Goal: Task Accomplishment & Management: Complete application form

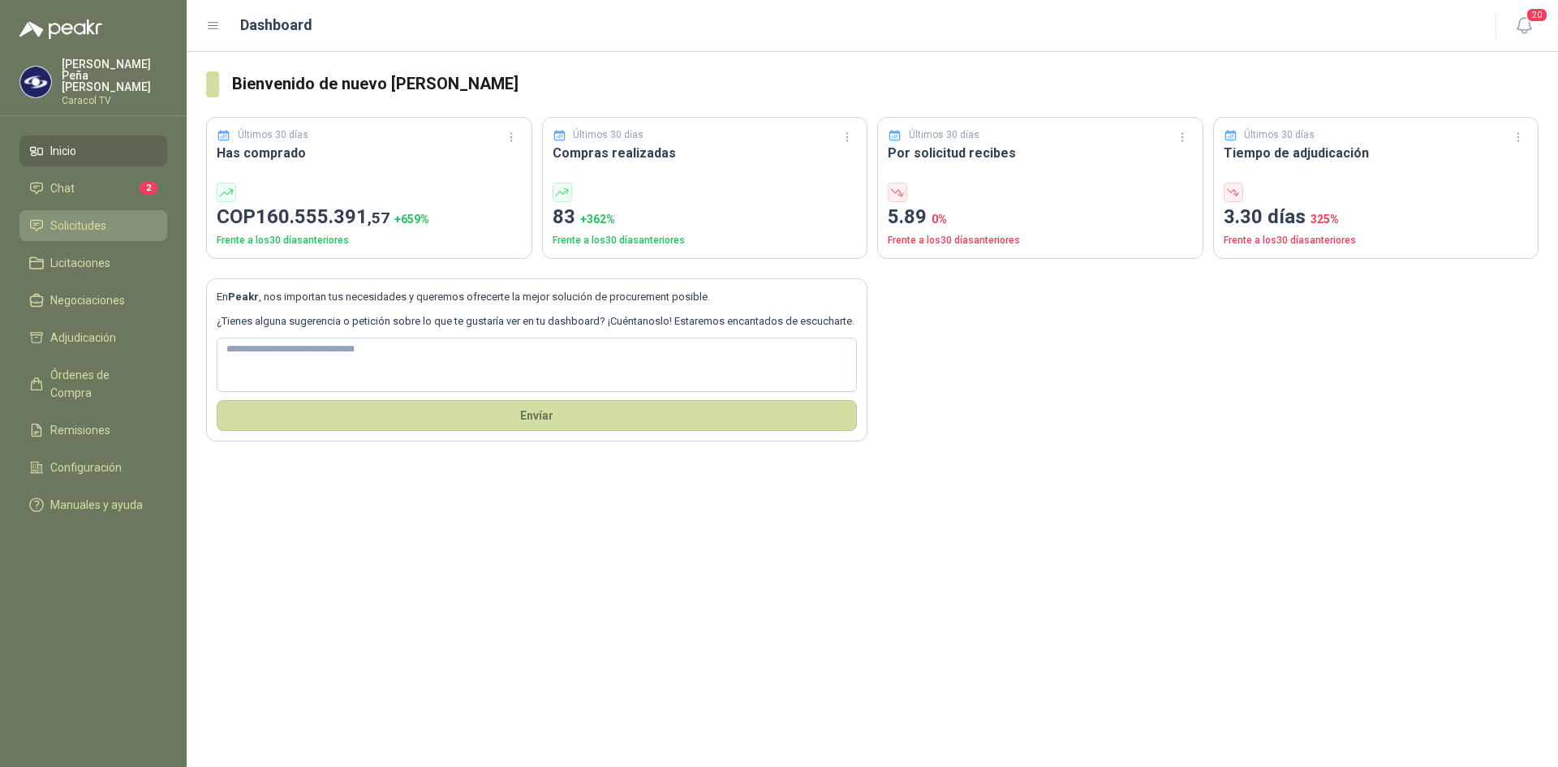
click at [69, 217] on span "Solicitudes" at bounding box center [78, 226] width 56 height 18
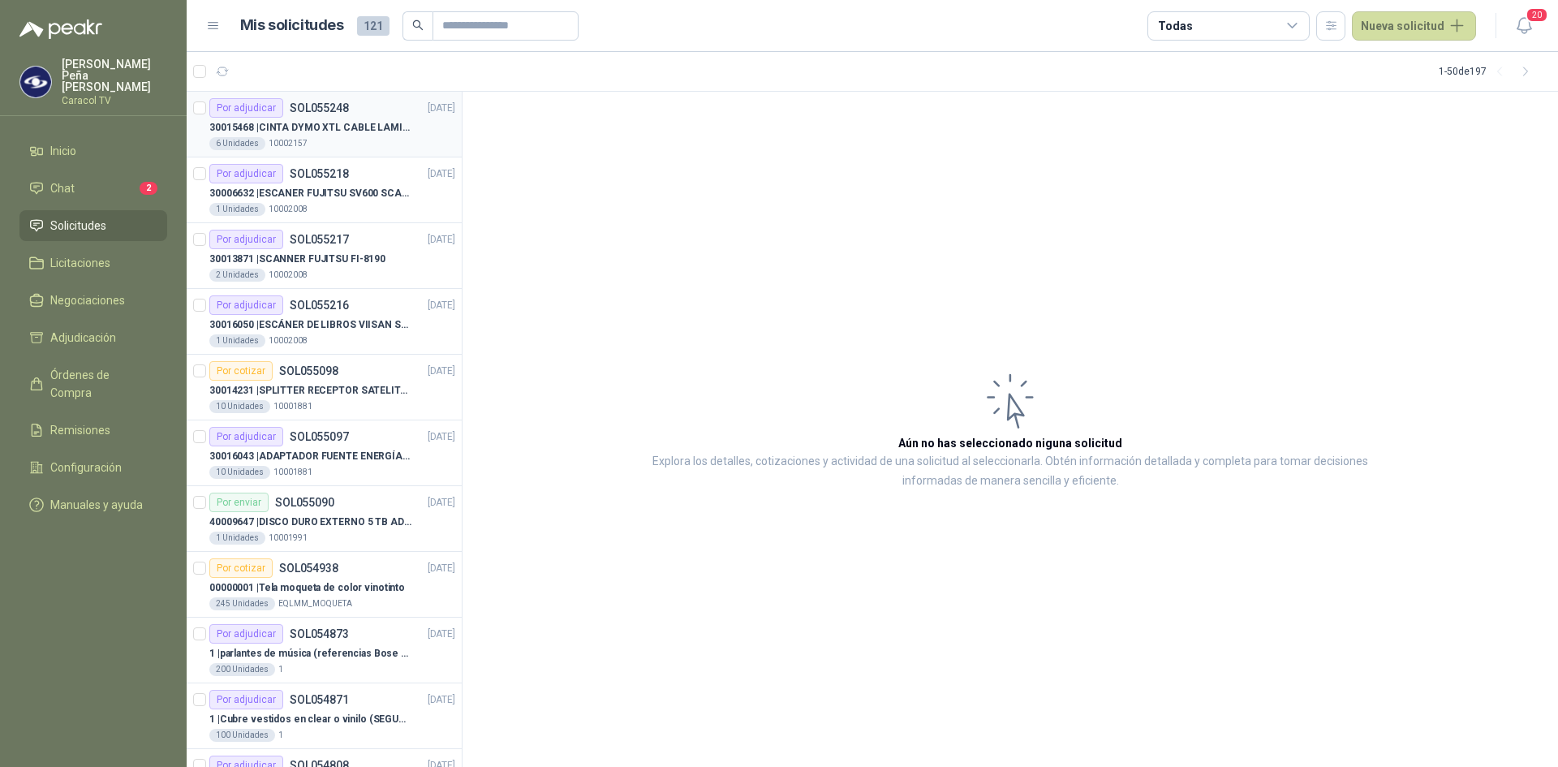
click at [337, 131] on p "30015468 | CINTA DYMO XTL CABLE LAMIN 38X21MMBLANCO" at bounding box center [310, 127] width 202 height 15
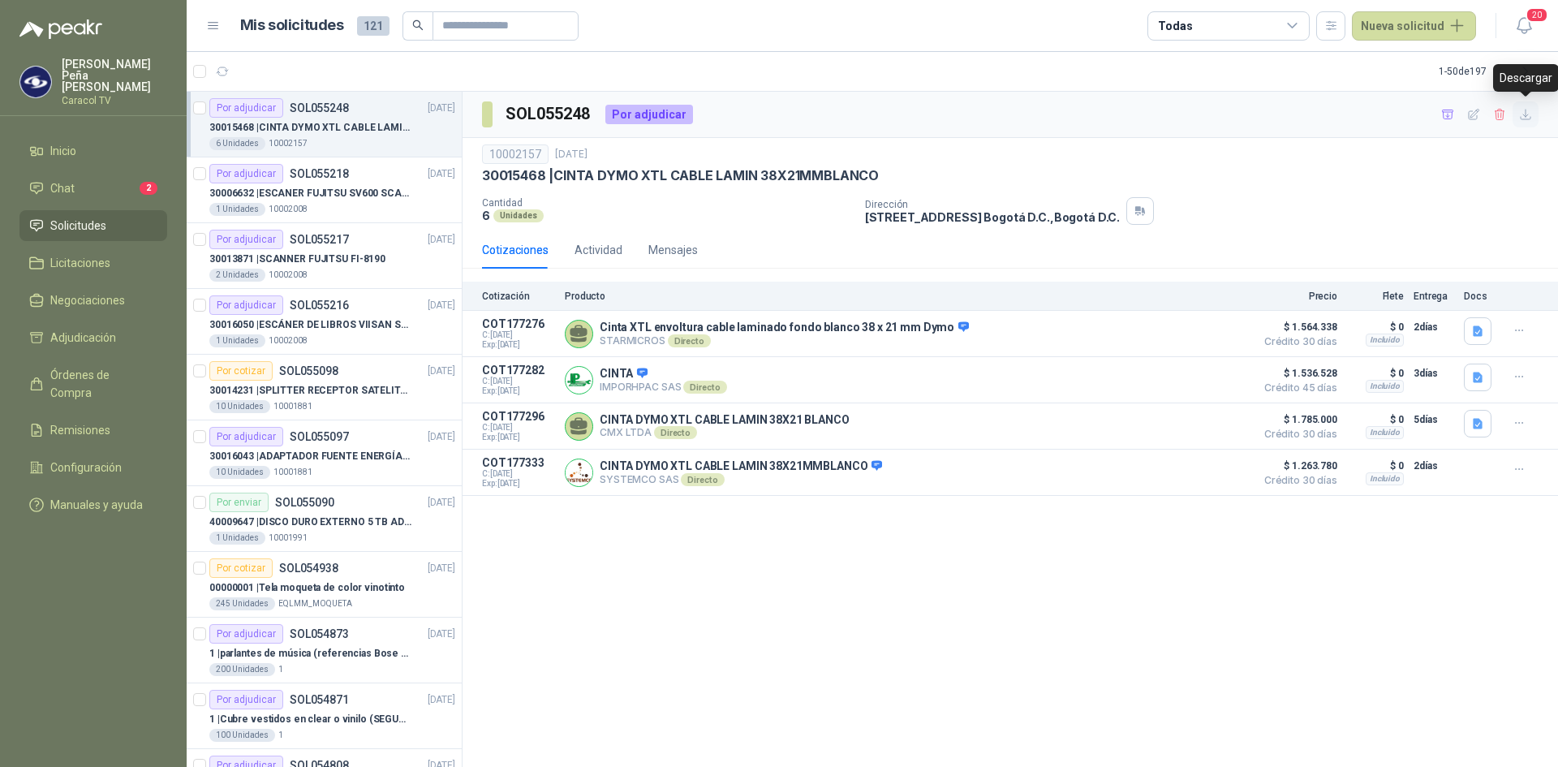
click at [1534, 114] on button "button" at bounding box center [1525, 114] width 26 height 26
click at [1529, 118] on icon "button" at bounding box center [1526, 115] width 14 height 14
click at [114, 173] on link "Chat 2" at bounding box center [93, 188] width 148 height 31
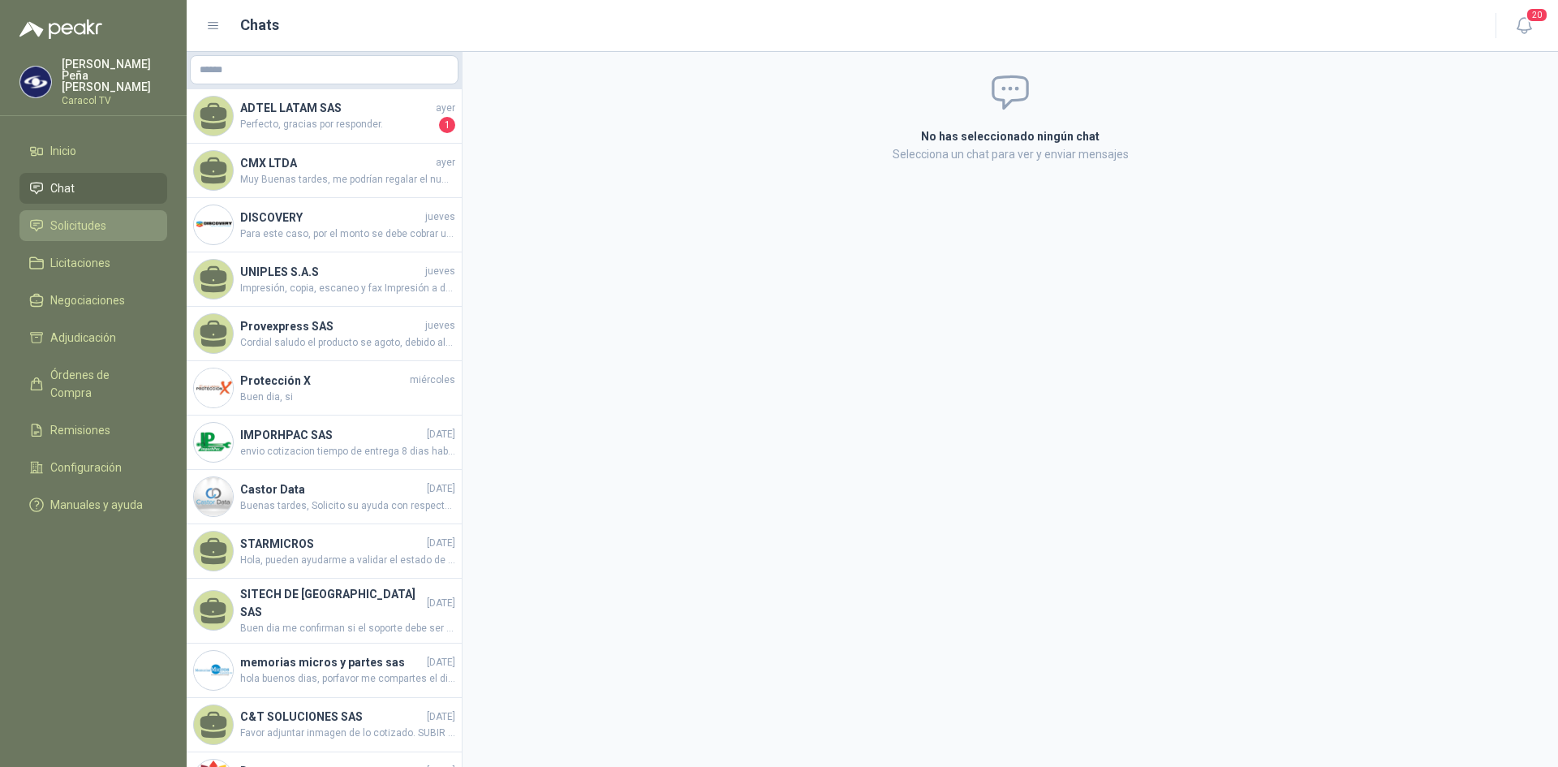
click at [63, 223] on link "Solicitudes" at bounding box center [93, 225] width 148 height 31
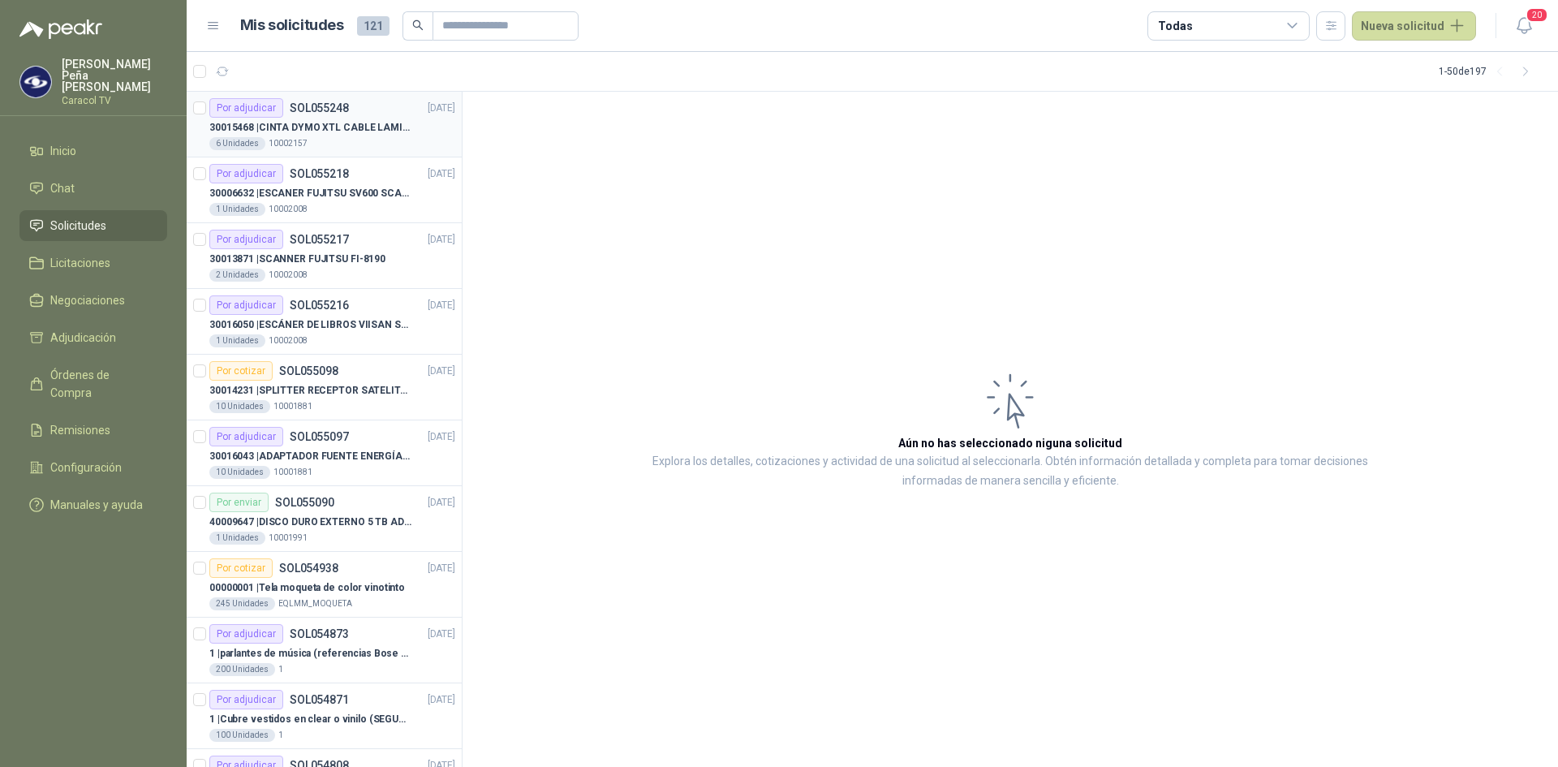
click at [323, 120] on p "30015468 | CINTA DYMO XTL CABLE LAMIN 38X21MMBLANCO" at bounding box center [310, 127] width 202 height 15
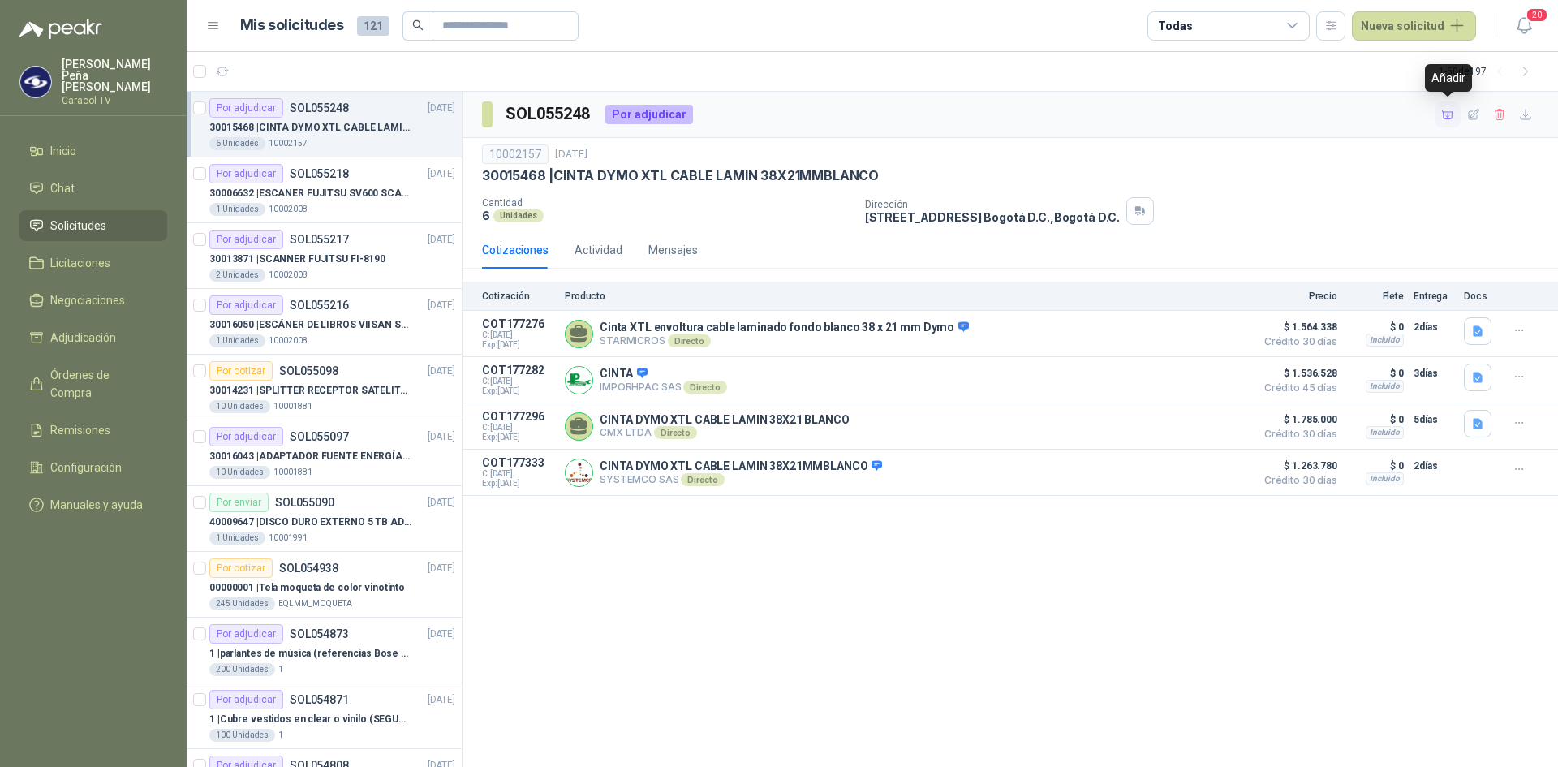
click at [1448, 114] on icon "button" at bounding box center [1448, 115] width 14 height 14
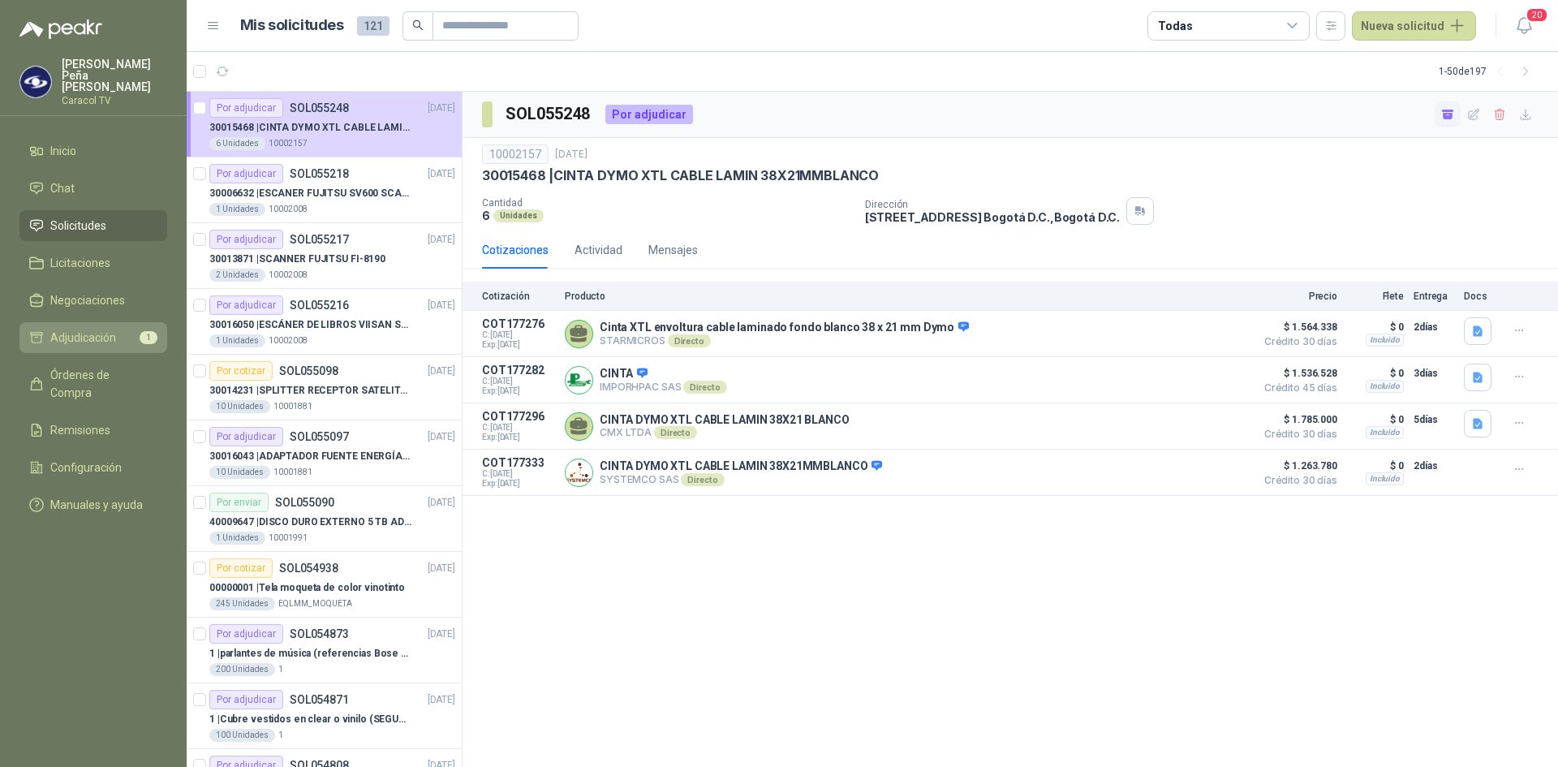
click at [98, 329] on span "Adjudicación" at bounding box center [83, 338] width 66 height 18
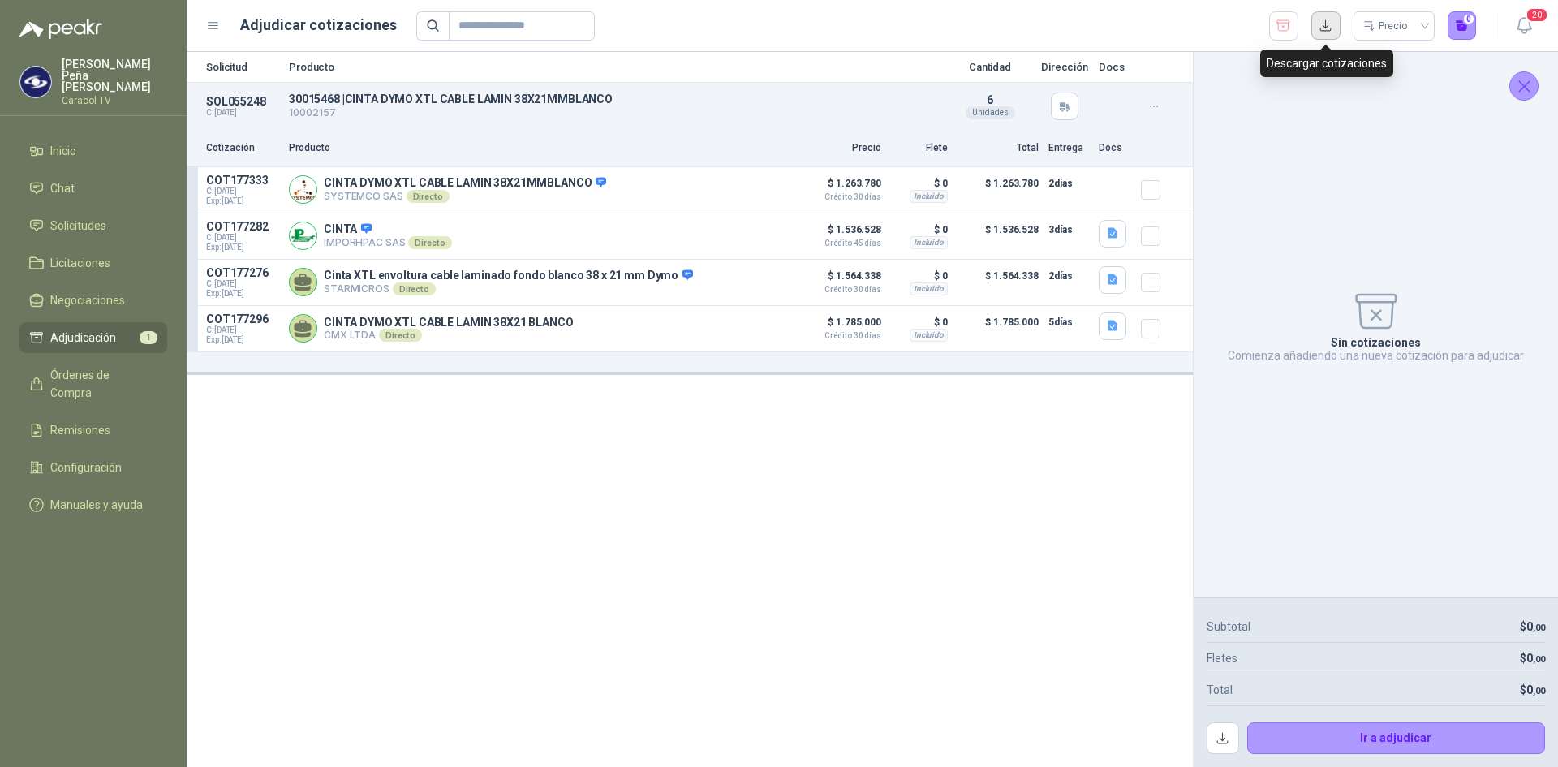
click at [1331, 26] on button "button" at bounding box center [1325, 25] width 29 height 29
click at [752, 327] on button "Detalles" at bounding box center [752, 328] width 76 height 22
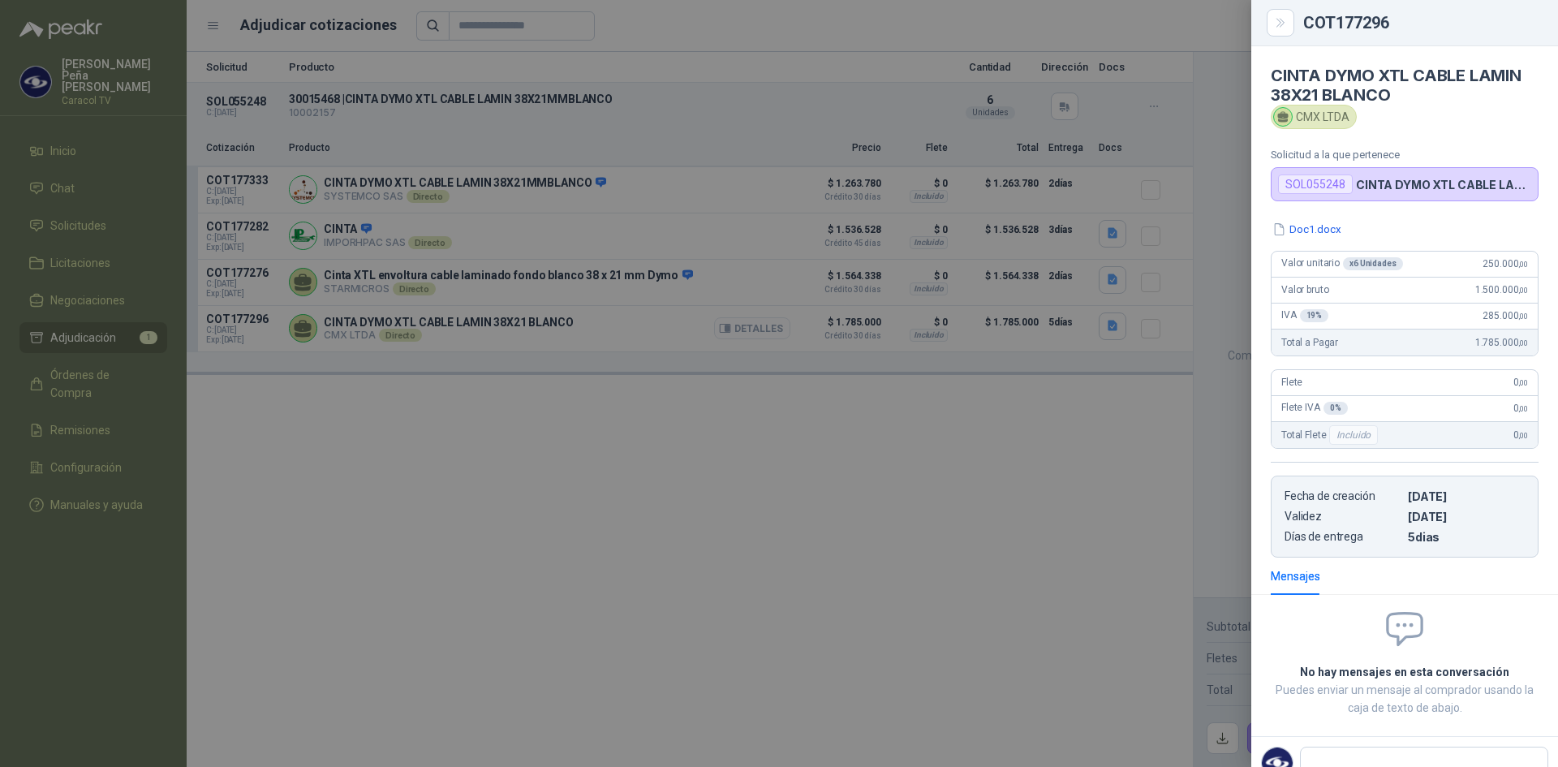
scroll to position [1, 0]
click at [1287, 230] on button "Doc1.docx" at bounding box center [1307, 228] width 72 height 17
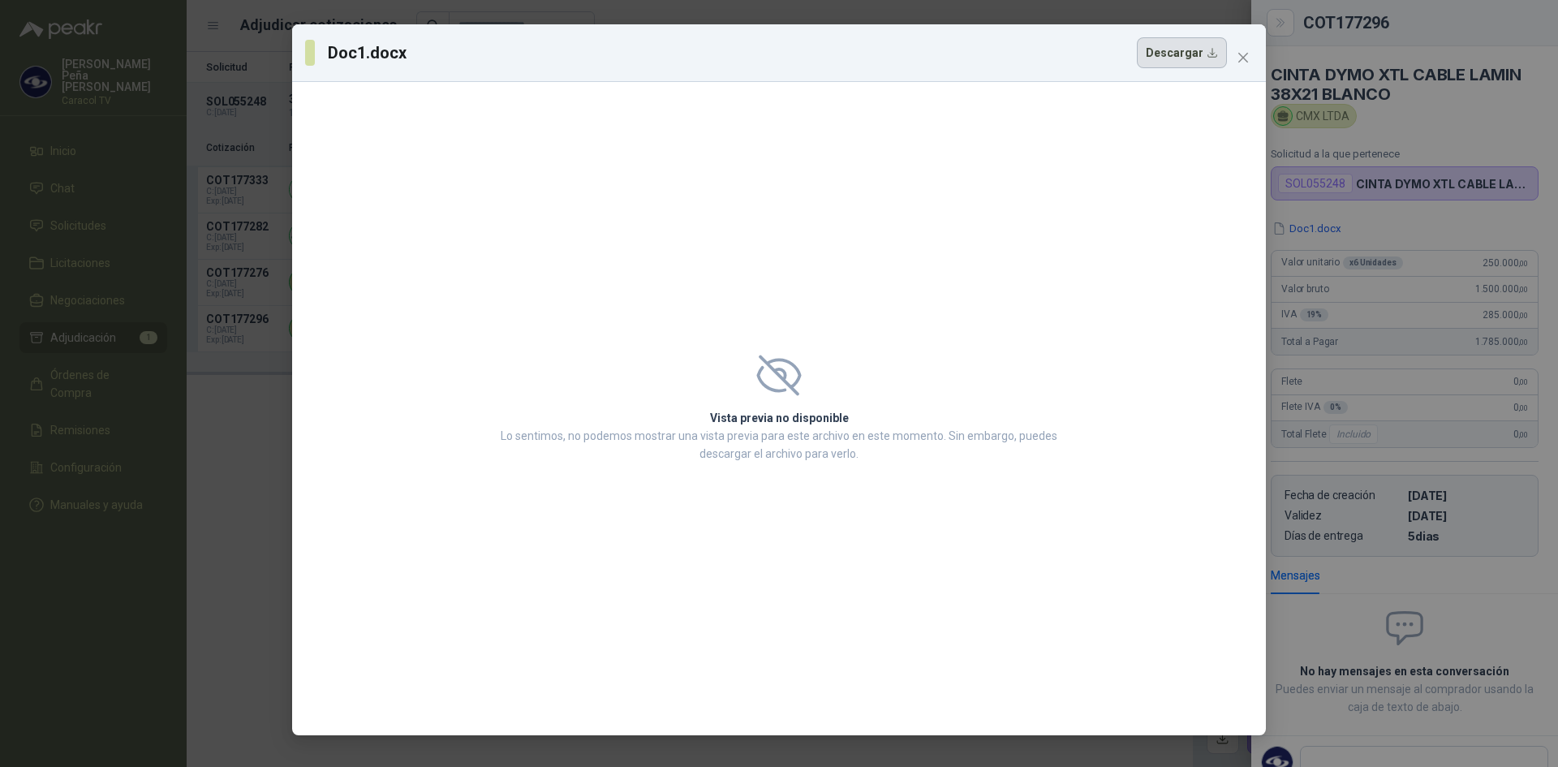
click at [1162, 54] on button "Descargar" at bounding box center [1182, 52] width 90 height 31
click at [1241, 60] on icon "close" at bounding box center [1243, 58] width 10 height 10
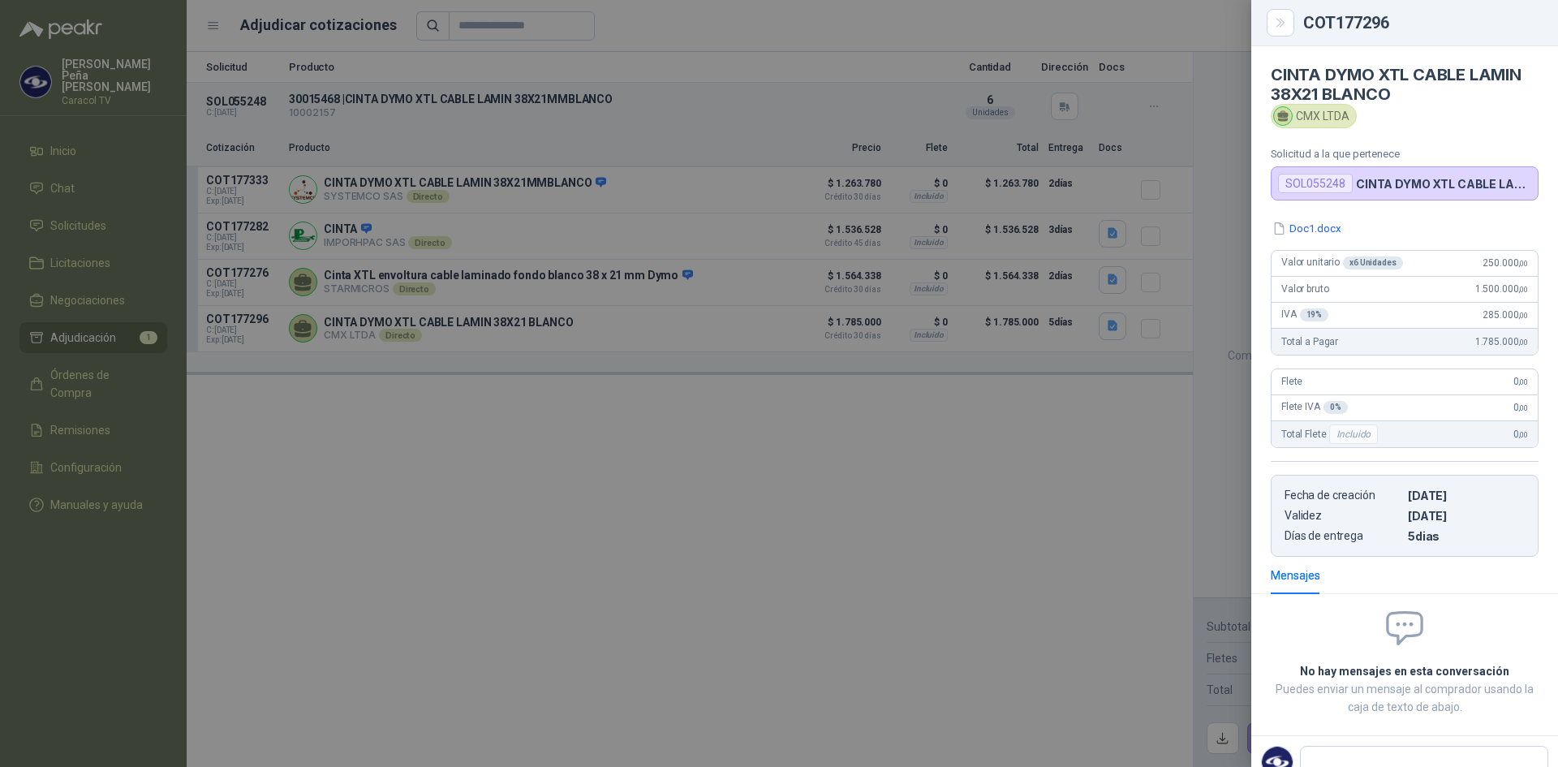
drag, startPoint x: 750, startPoint y: 564, endPoint x: 750, endPoint y: 553, distance: 11.4
click at [750, 562] on div at bounding box center [779, 383] width 1558 height 767
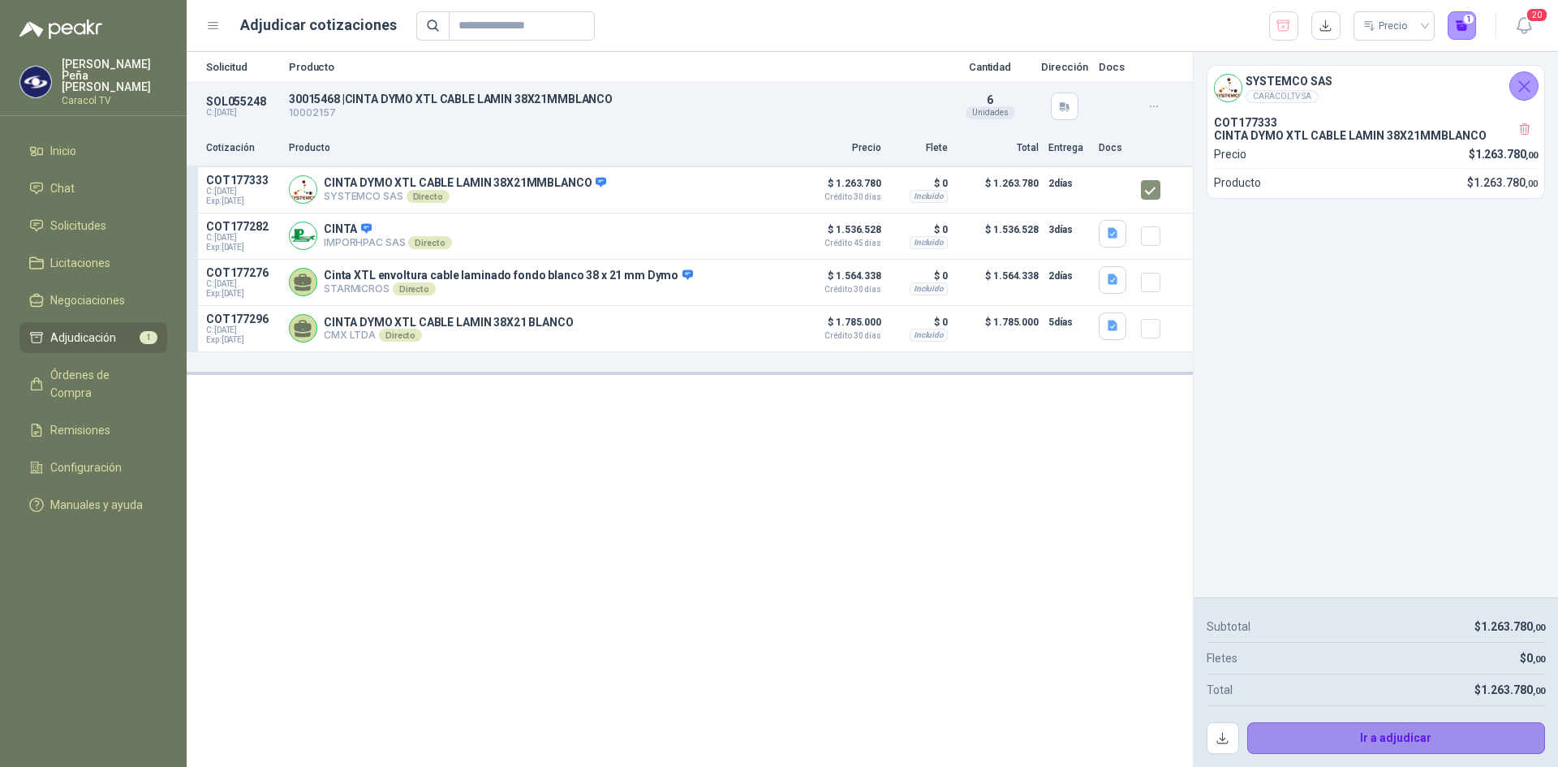
click at [1406, 734] on button "Ir a adjudicar" at bounding box center [1396, 738] width 299 height 32
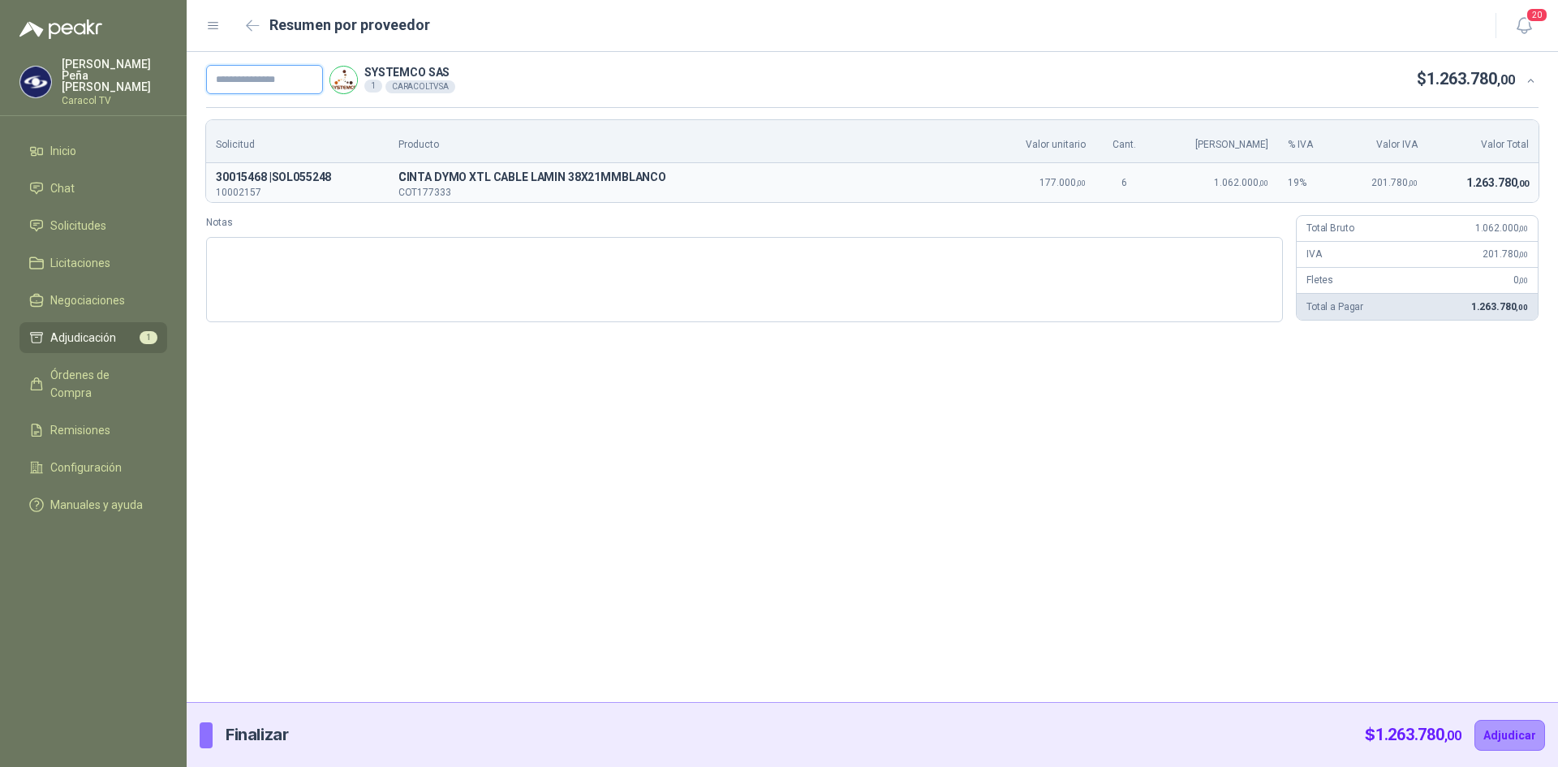
click at [277, 67] on input "text" at bounding box center [264, 79] width 117 height 29
paste input "**********"
type input "**********"
click at [1523, 723] on button "Adjudicar" at bounding box center [1509, 735] width 71 height 31
